Goal: Information Seeking & Learning: Check status

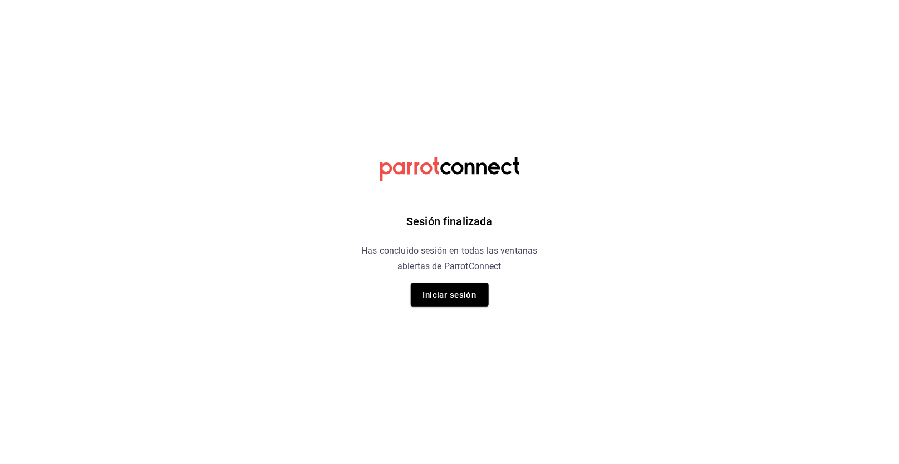
click at [467, 309] on div "Sesión finalizada Has concluido sesión en todas las ventanas abiertas de Parrot…" at bounding box center [449, 232] width 281 height 464
click at [469, 298] on button "Iniciar sesión" at bounding box center [450, 294] width 78 height 23
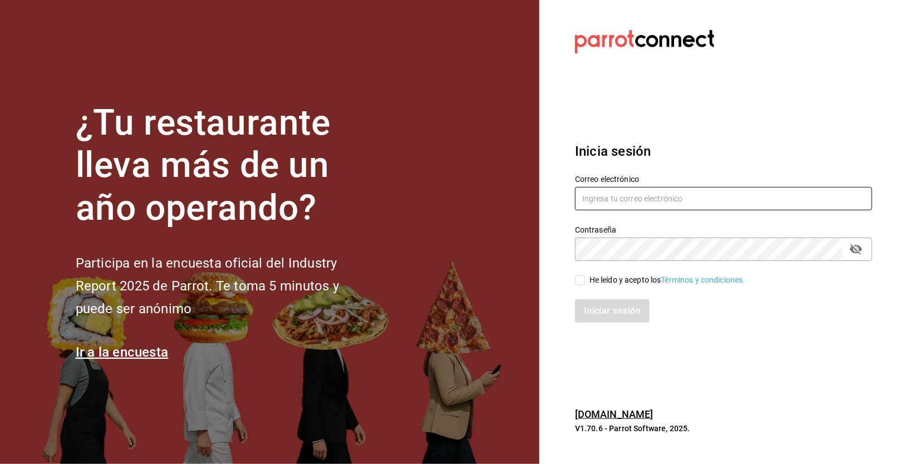
click at [713, 203] on input "text" at bounding box center [723, 198] width 297 height 23
type input "[EMAIL_ADDRESS][DOMAIN_NAME]"
click at [585, 284] on span "He leído y acepto los Términos y condiciones." at bounding box center [665, 280] width 160 height 12
click at [585, 284] on input "He leído y acepto los Términos y condiciones." at bounding box center [580, 280] width 10 height 10
checkbox input "true"
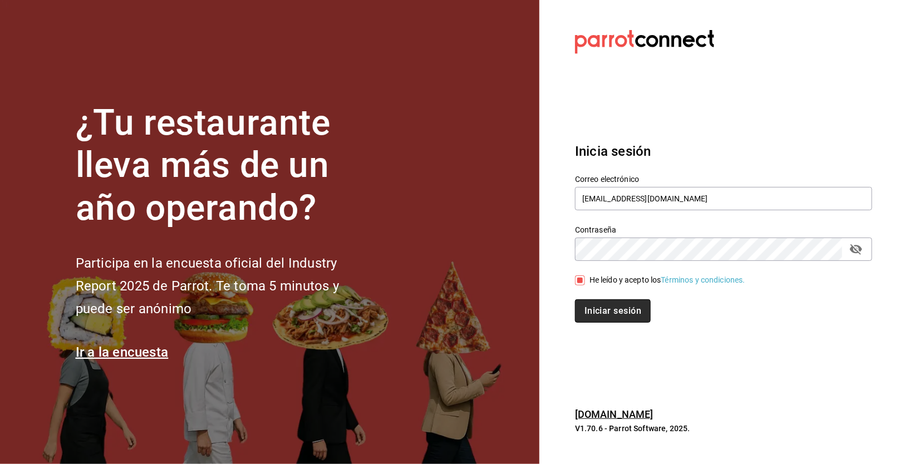
click at [618, 316] on button "Iniciar sesión" at bounding box center [613, 310] width 76 height 23
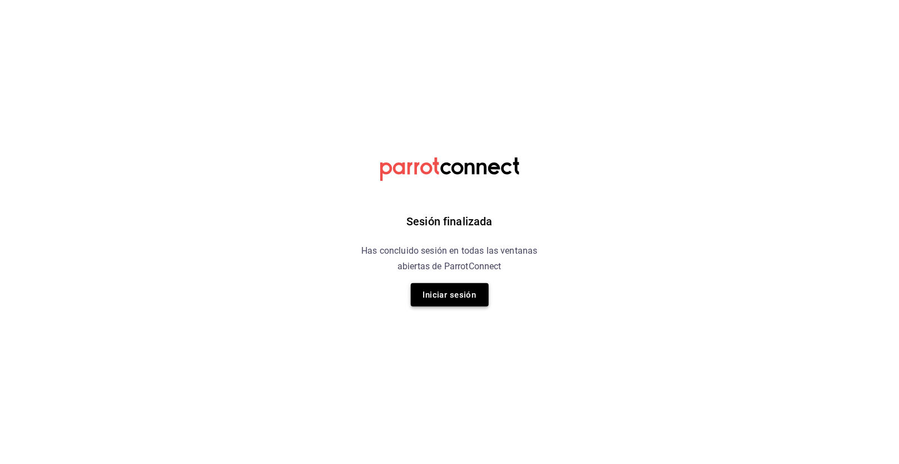
click at [457, 287] on button "Iniciar sesión" at bounding box center [450, 294] width 78 height 23
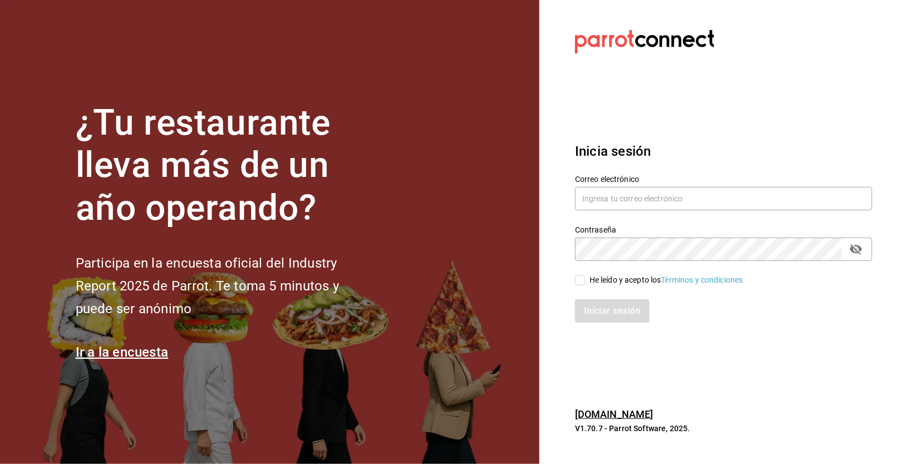
click at [646, 186] on div "Correo electrónico" at bounding box center [723, 193] width 297 height 37
click at [644, 194] on input "text" at bounding box center [723, 198] width 297 height 23
type input "[EMAIL_ADDRESS][DOMAIN_NAME]"
click at [582, 282] on input "He leído y acepto los Términos y condiciones." at bounding box center [580, 280] width 10 height 10
checkbox input "true"
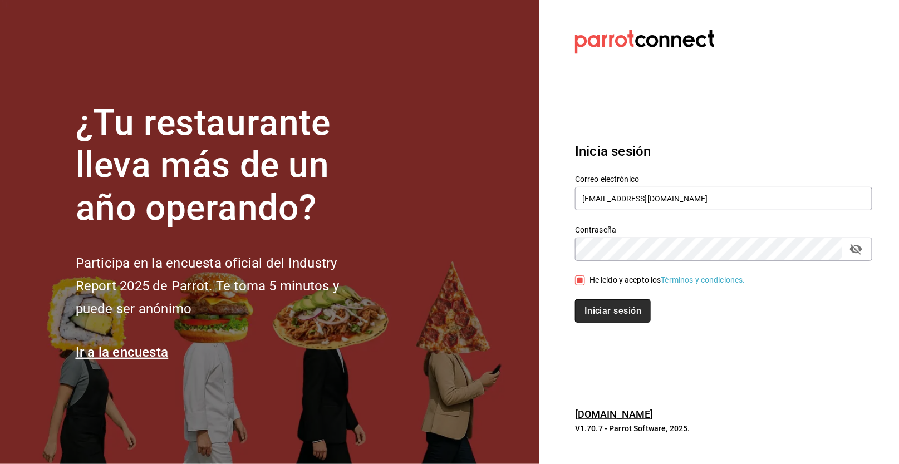
click at [604, 309] on button "Iniciar sesión" at bounding box center [613, 310] width 76 height 23
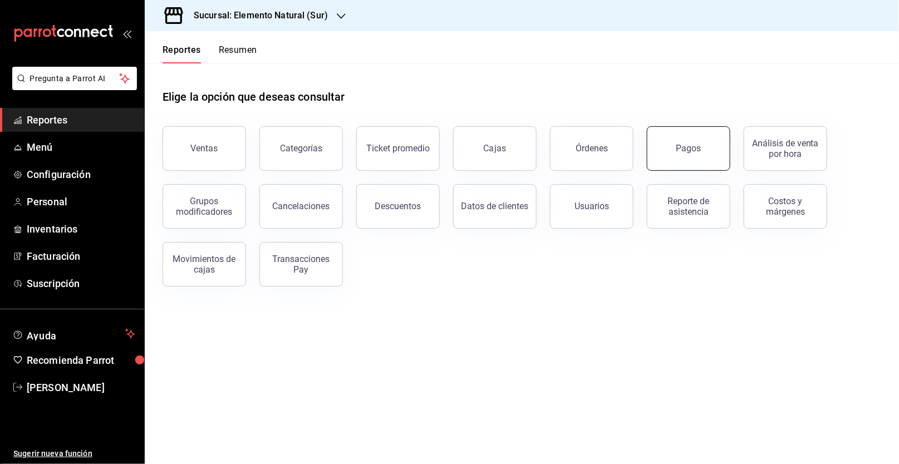
click at [691, 149] on div "Pagos" at bounding box center [688, 148] width 25 height 11
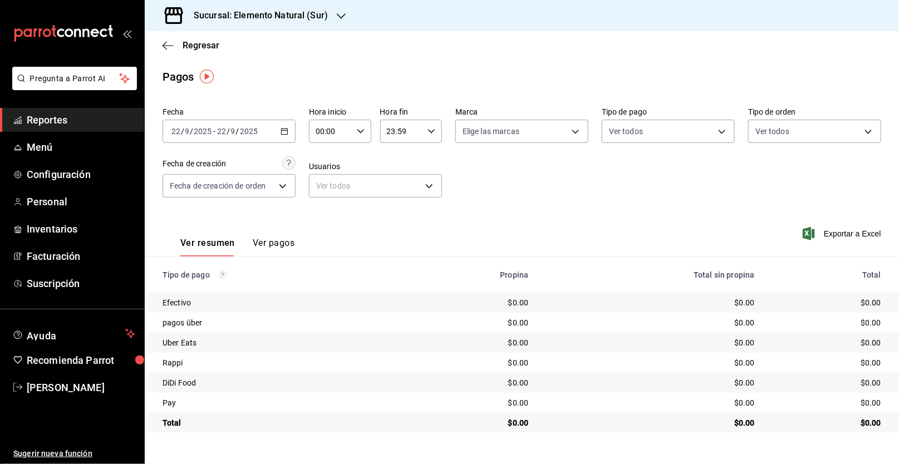
click at [277, 124] on div "[DATE] [DATE] - [DATE] [DATE]" at bounding box center [228, 131] width 133 height 23
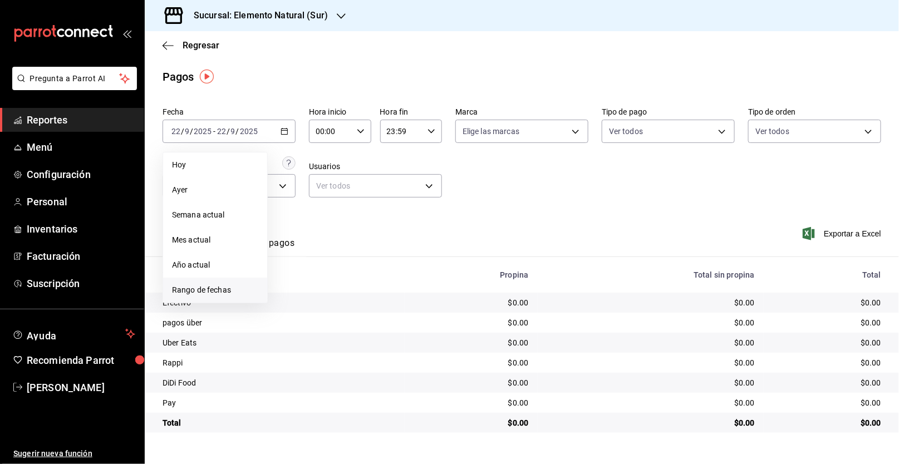
click at [243, 288] on span "Rango de fechas" at bounding box center [215, 290] width 86 height 12
click at [293, 252] on abbr "15" at bounding box center [290, 254] width 7 height 8
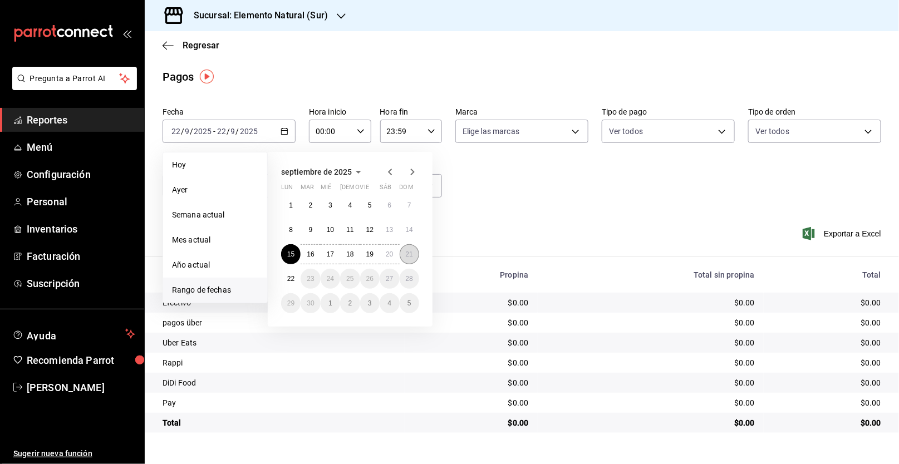
click at [410, 255] on abbr "21" at bounding box center [409, 254] width 7 height 8
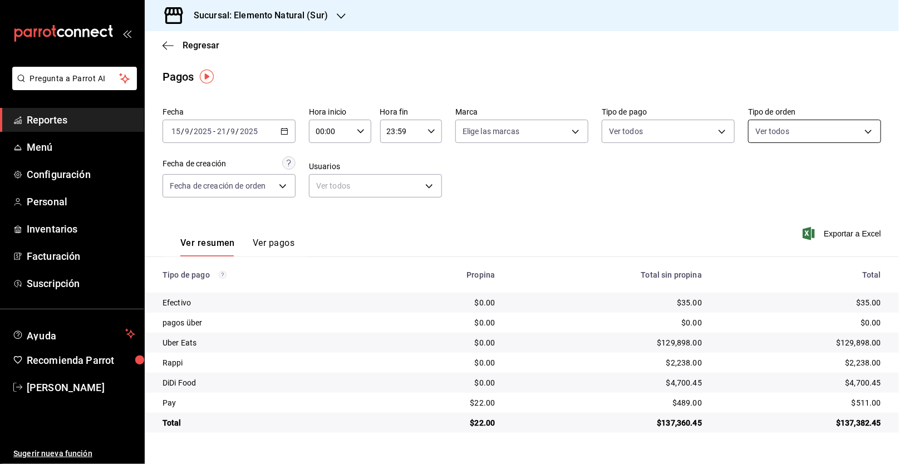
click at [829, 130] on body "Pregunta a Parrot AI Reportes Menú Configuración Personal Inventarios Facturaci…" at bounding box center [449, 232] width 899 height 464
click at [764, 216] on li "Para llevar" at bounding box center [814, 211] width 132 height 25
type input "d6555baa-5d76-4817-afe2-3f8a5b12dafe"
checkbox input "true"
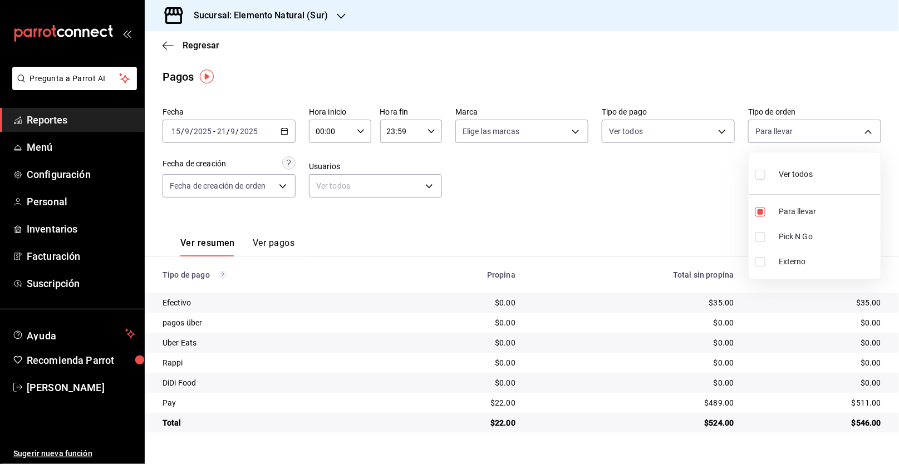
click at [615, 171] on div at bounding box center [449, 232] width 899 height 464
drag, startPoint x: 710, startPoint y: 423, endPoint x: 727, endPoint y: 423, distance: 17.3
click at [727, 423] on div "$524.00" at bounding box center [633, 422] width 201 height 11
copy div "524.0"
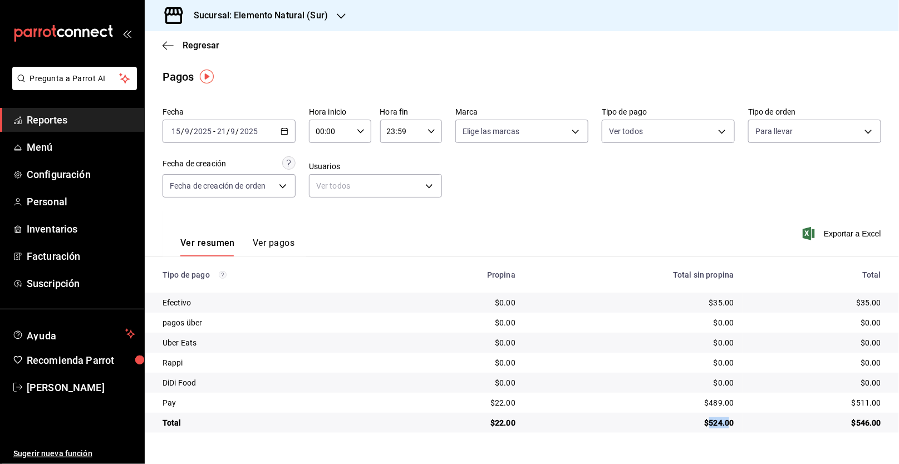
copy div "524.0"
click at [562, 137] on body "Pregunta a Parrot AI Reportes Menú Configuración Personal Inventarios Facturaci…" at bounding box center [449, 232] width 899 height 464
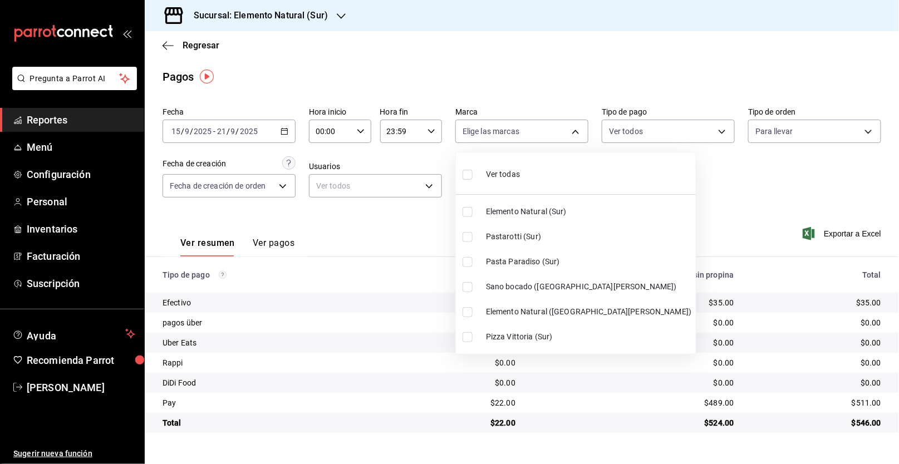
click at [786, 188] on div at bounding box center [449, 232] width 899 height 464
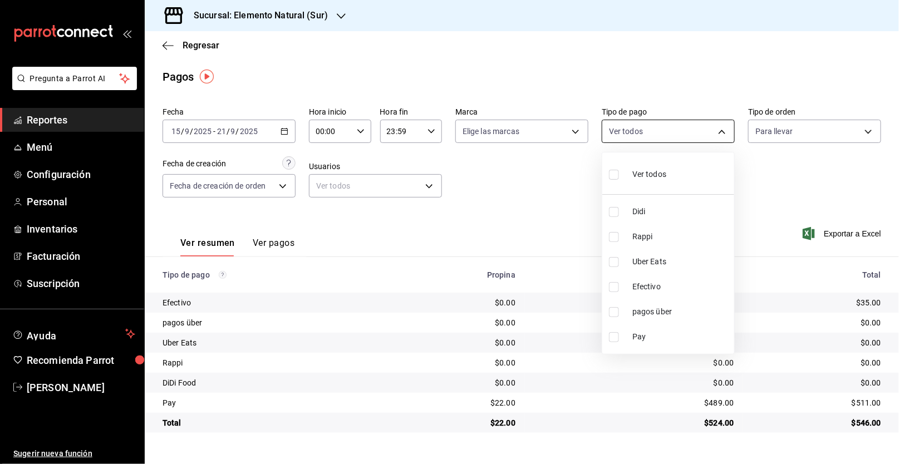
click at [680, 127] on body "Pregunta a Parrot AI Reportes Menú Configuración Personal Inventarios Facturaci…" at bounding box center [449, 232] width 899 height 464
click at [766, 164] on div at bounding box center [449, 232] width 899 height 464
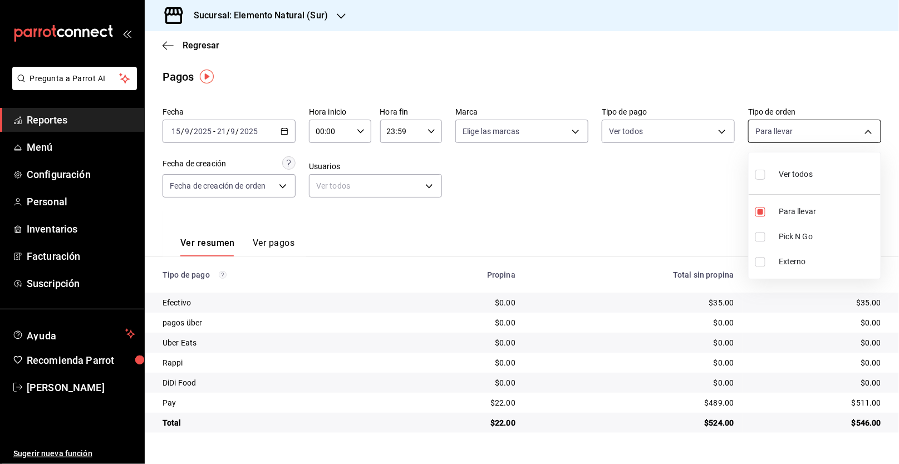
click at [810, 130] on body "Pregunta a Parrot AI Reportes Menú Configuración Personal Inventarios Facturaci…" at bounding box center [449, 232] width 899 height 464
click at [611, 202] on div at bounding box center [449, 232] width 899 height 464
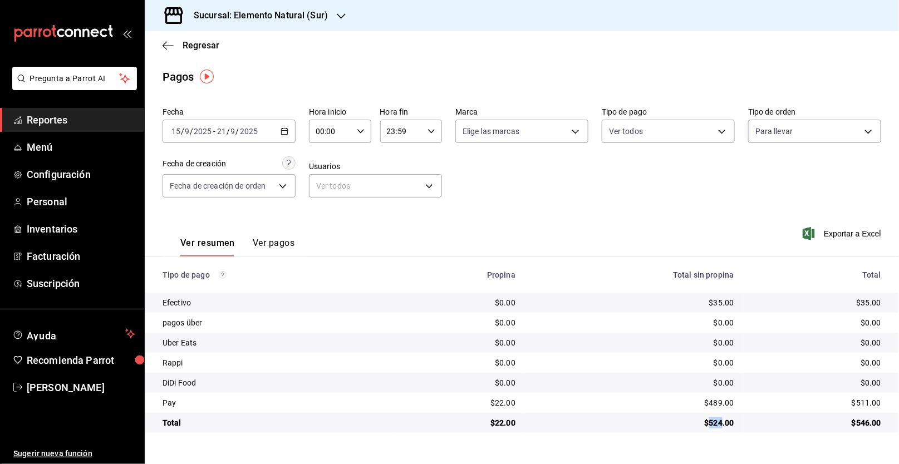
drag, startPoint x: 708, startPoint y: 421, endPoint x: 722, endPoint y: 422, distance: 13.4
click at [722, 422] on div "$524.00" at bounding box center [633, 422] width 201 height 11
copy div "524"
